Goal: Task Accomplishment & Management: Use online tool/utility

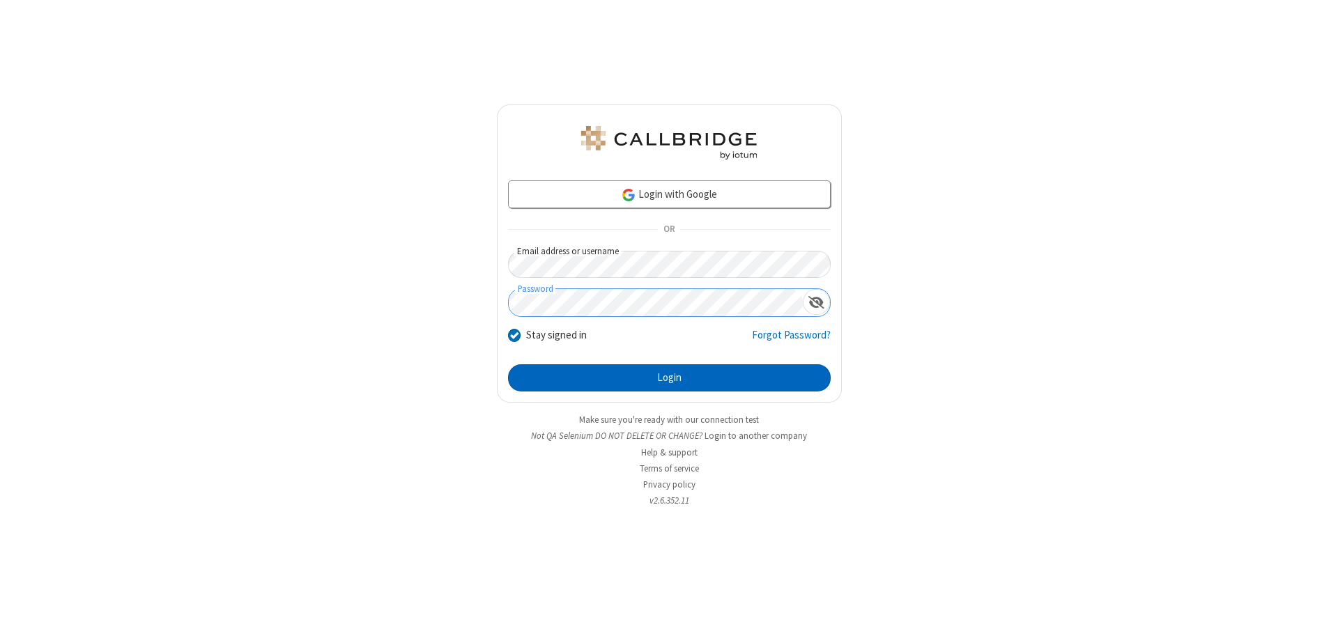
click at [669, 378] on button "Login" at bounding box center [669, 379] width 323 height 28
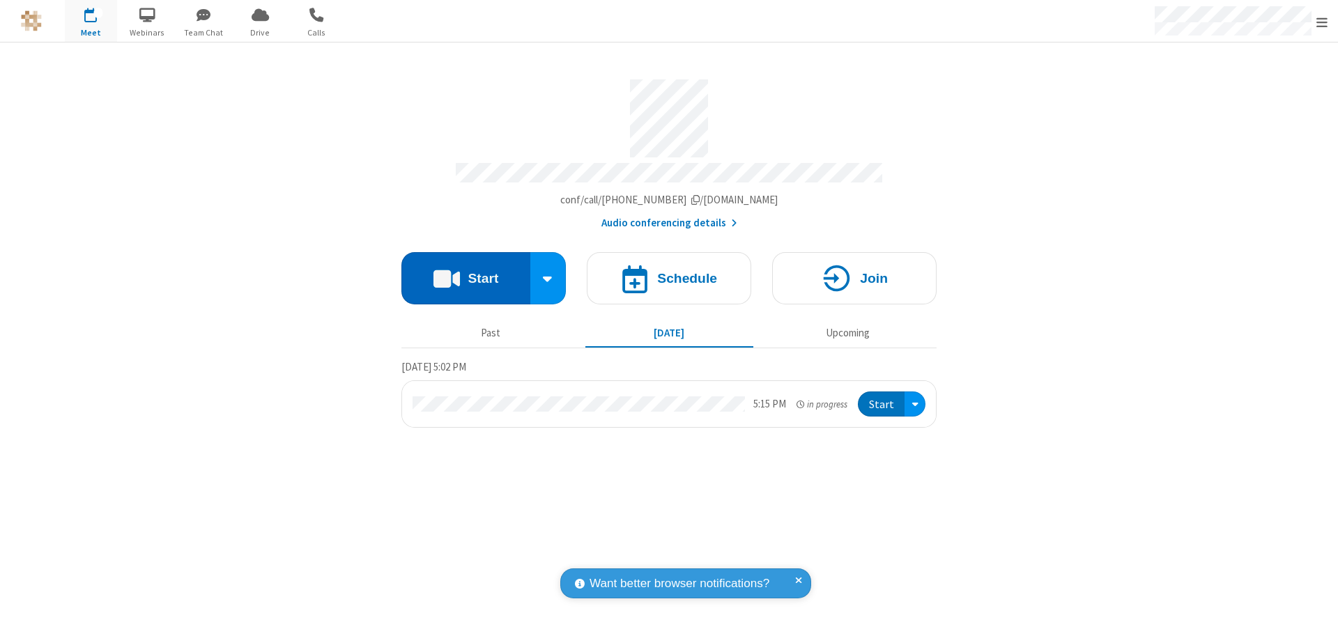
click at [466, 273] on button "Start" at bounding box center [466, 278] width 129 height 52
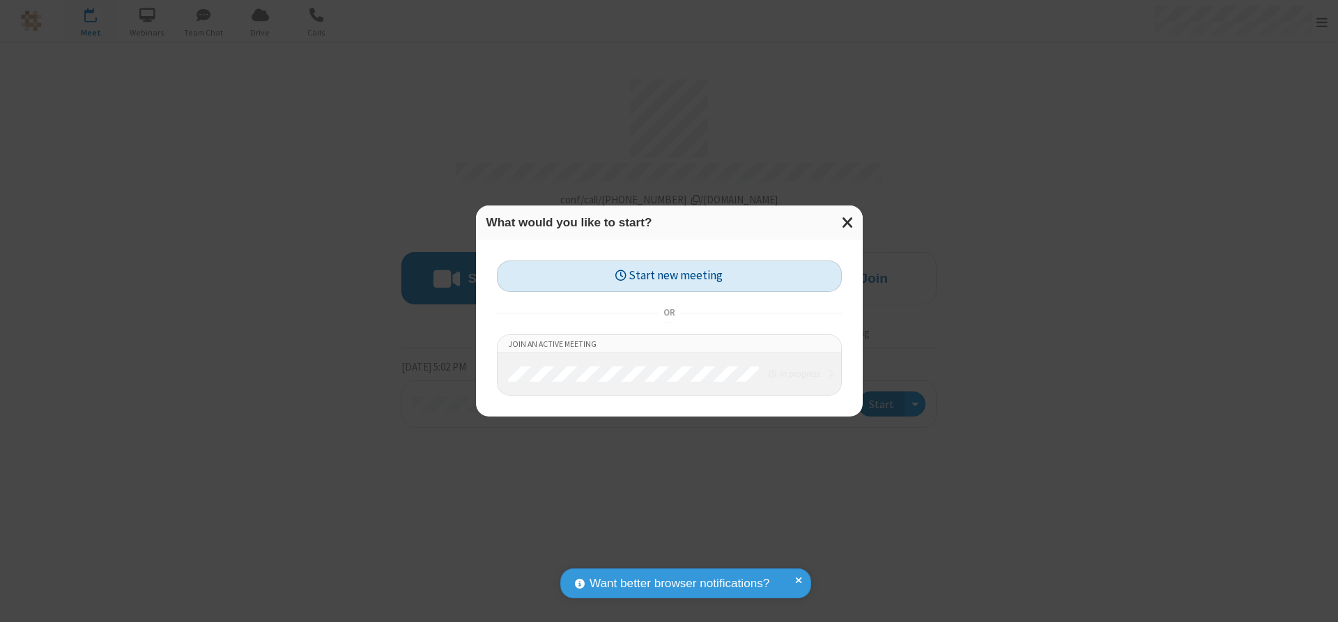
click at [669, 276] on button "Start new meeting" at bounding box center [669, 276] width 345 height 31
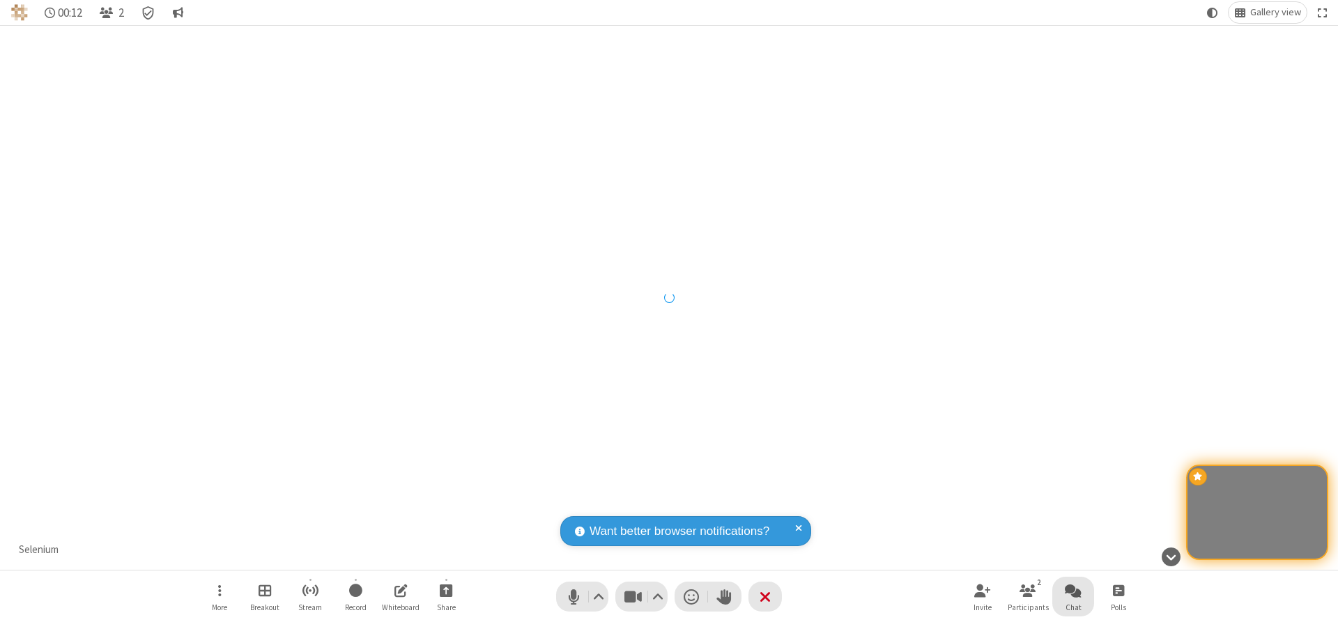
click at [1073, 590] on span "Open chat" at bounding box center [1073, 590] width 17 height 17
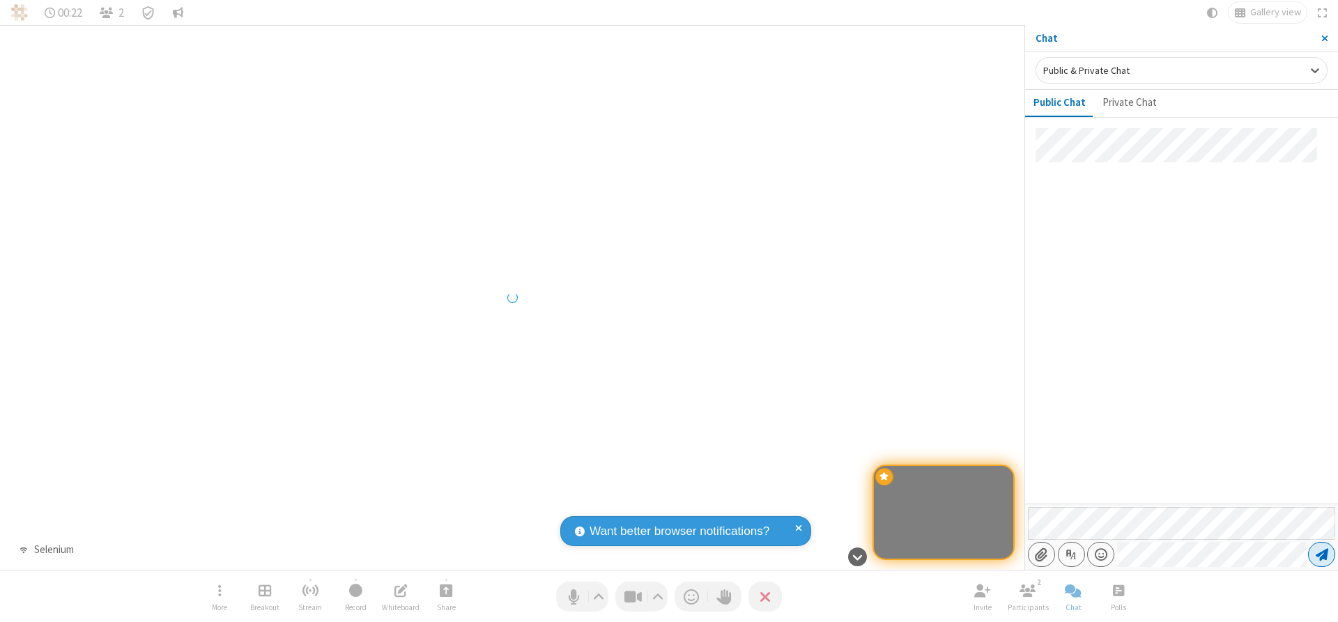
click at [1322, 555] on span "Send message" at bounding box center [1322, 555] width 13 height 14
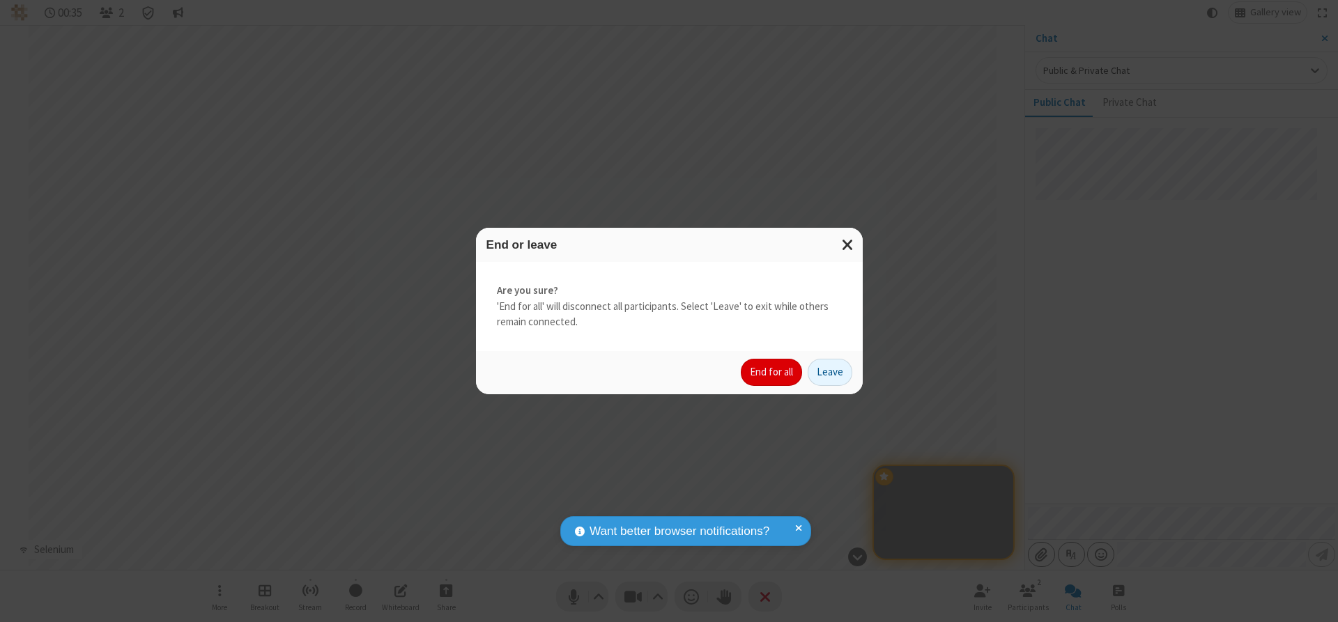
click at [772, 372] on button "End for all" at bounding box center [771, 373] width 61 height 28
